Goal: Task Accomplishment & Management: Manage account settings

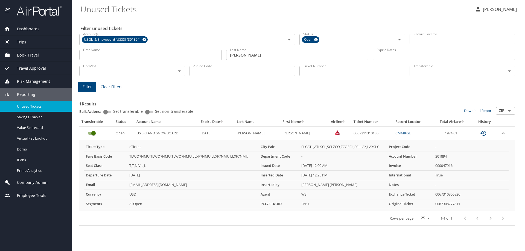
click at [31, 181] on span "Company Admin" at bounding box center [28, 183] width 37 height 6
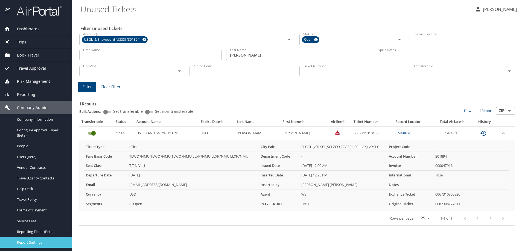
click at [39, 239] on link "Report Settings" at bounding box center [36, 242] width 72 height 11
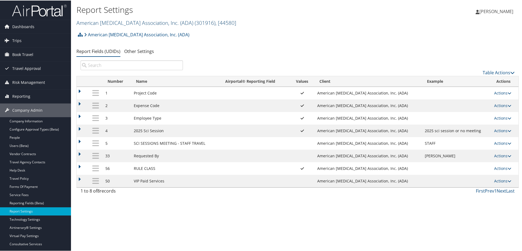
click at [112, 23] on link "American Diabetes Association, Inc. (ADA) ( 301916 ) , [ 44580 ]" at bounding box center [157, 22] width 160 height 7
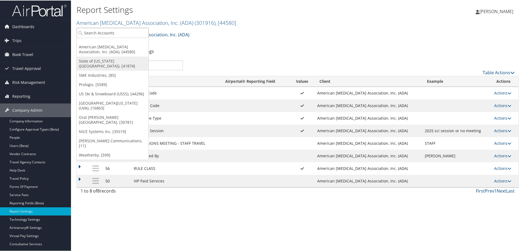
click at [110, 60] on link "State of [US_STATE] ([GEOGRAPHIC_DATA]), [41874]" at bounding box center [113, 63] width 72 height 14
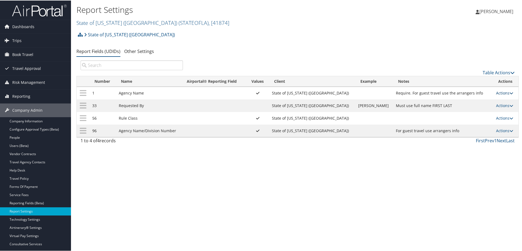
click at [497, 92] on link "Actions" at bounding box center [504, 92] width 17 height 5
click at [493, 99] on link "Update Report Field Values" at bounding box center [478, 100] width 59 height 9
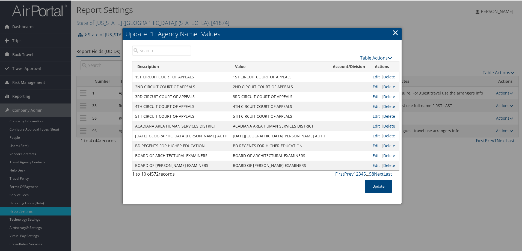
click at [164, 51] on input "search" at bounding box center [161, 50] width 59 height 10
type input "k"
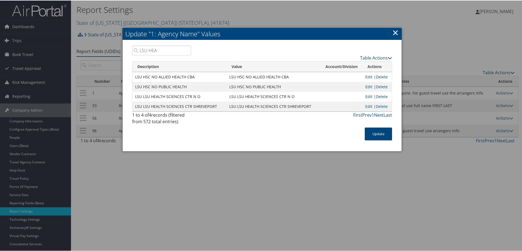
type input "LSU HEA"
drag, startPoint x: 227, startPoint y: 106, endPoint x: 307, endPoint y: 106, distance: 79.8
click at [307, 106] on td "LSU LSU HEALTH SCIENCES CTR SHREVEPORT" at bounding box center [274, 106] width 94 height 10
click at [395, 33] on link "×" at bounding box center [396, 32] width 6 height 11
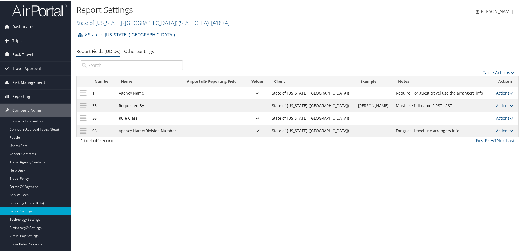
click at [501, 94] on link "Actions" at bounding box center [504, 92] width 17 height 5
drag, startPoint x: 498, startPoint y: 101, endPoint x: 522, endPoint y: 112, distance: 25.9
click at [498, 101] on link "Update Report Field Values" at bounding box center [478, 100] width 59 height 9
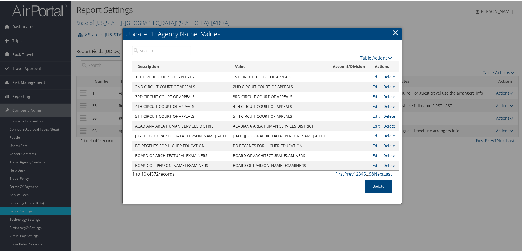
click at [153, 51] on input "search" at bounding box center [161, 50] width 59 height 10
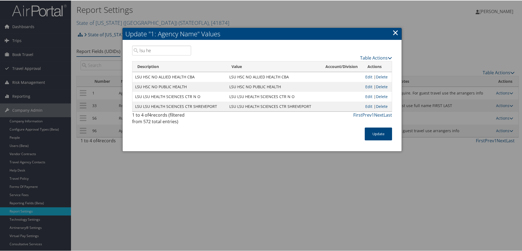
type input "lsu he"
click at [395, 31] on link "×" at bounding box center [396, 32] width 6 height 11
